Goal: Information Seeking & Learning: Learn about a topic

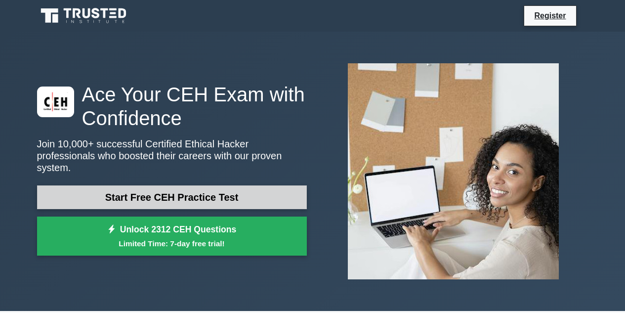
click at [210, 187] on link "Start Free CEH Practice Test" at bounding box center [172, 197] width 270 height 24
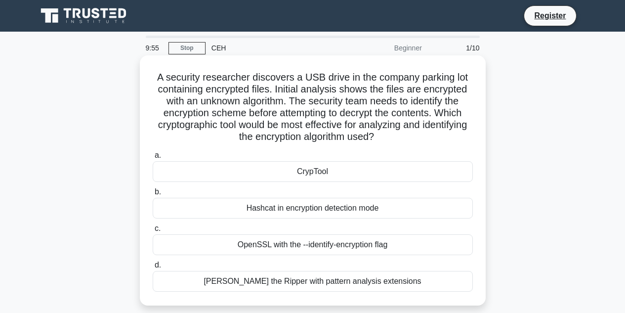
click at [335, 171] on div "CrypTool" at bounding box center [313, 171] width 320 height 21
click at [153, 158] on input "a. CrypTool" at bounding box center [153, 155] width 0 height 6
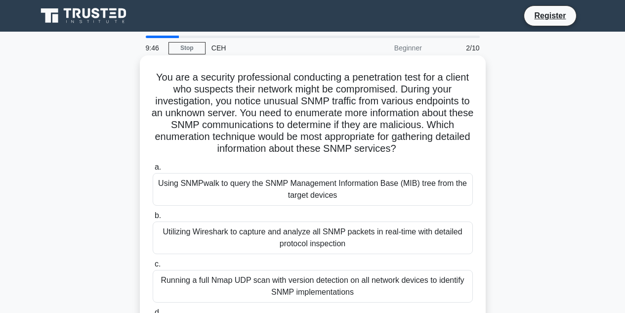
click at [321, 195] on div "Using SNMPwalk to query the SNMP Management Information Base (MIB) tree from th…" at bounding box center [313, 189] width 320 height 33
click at [153, 170] on input "a. Using SNMPwalk to query the SNMP Management Information Base (MIB) tree from…" at bounding box center [153, 167] width 0 height 6
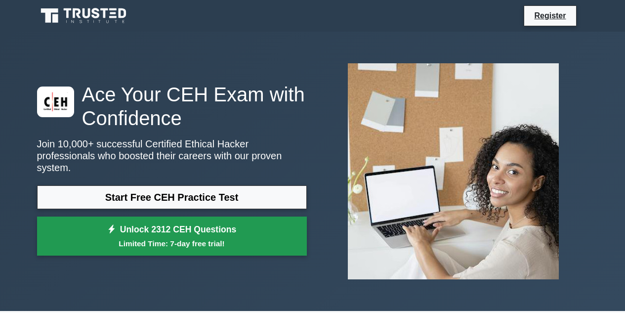
click at [218, 219] on link "Unlock 2312 CEH Questions Limited Time: 7-day free trial!" at bounding box center [172, 236] width 270 height 40
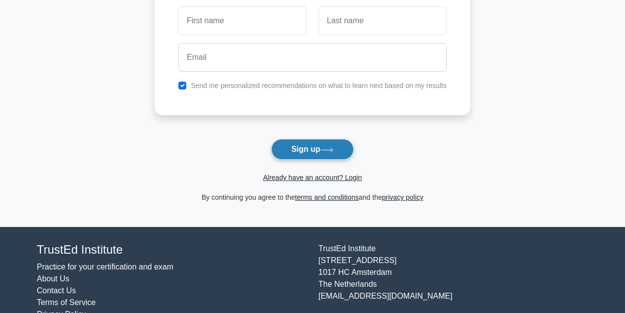
scroll to position [122, 0]
